Goal: Find specific page/section: Find specific page/section

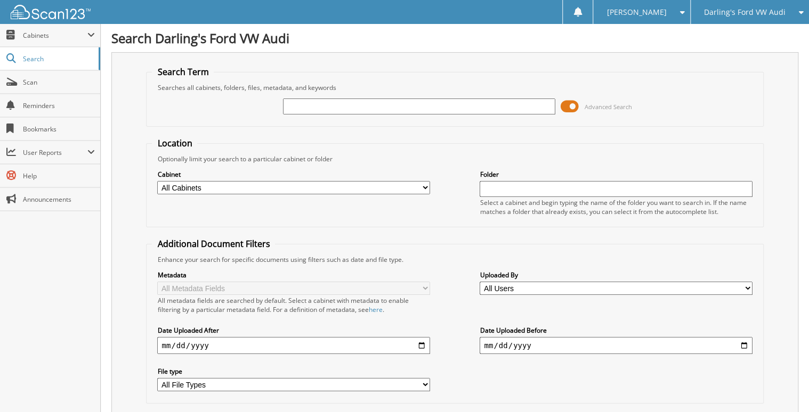
click at [318, 115] on div "Advanced Search" at bounding box center [454, 106] width 605 height 29
click at [322, 106] on input "text" at bounding box center [419, 107] width 272 height 16
type input "5"
type input "521705"
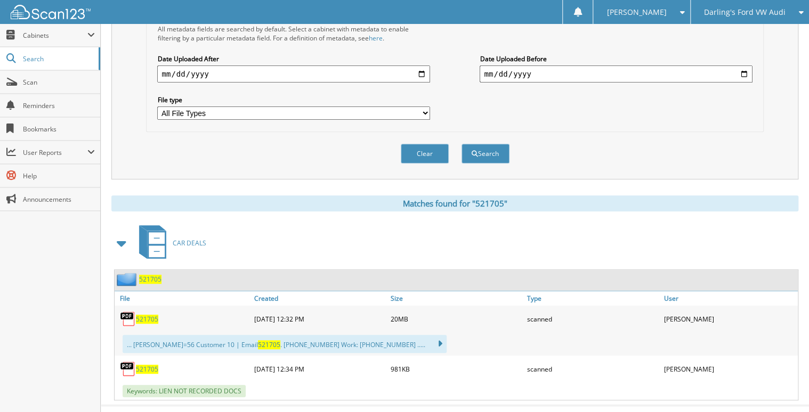
scroll to position [280, 0]
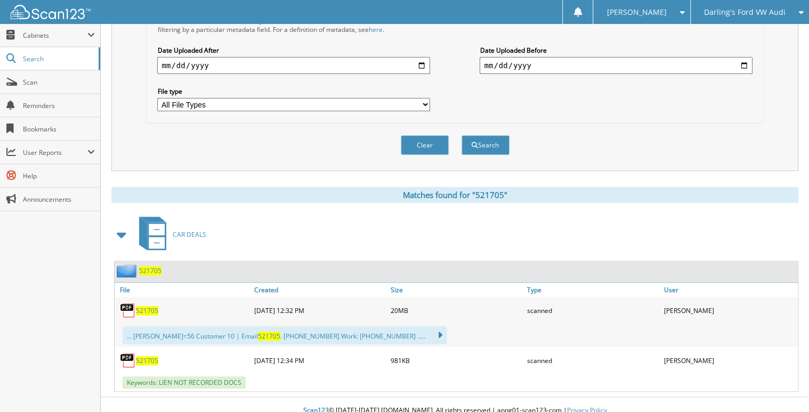
click at [145, 266] on span "521705" at bounding box center [150, 270] width 22 height 9
